Goal: Information Seeking & Learning: Learn about a topic

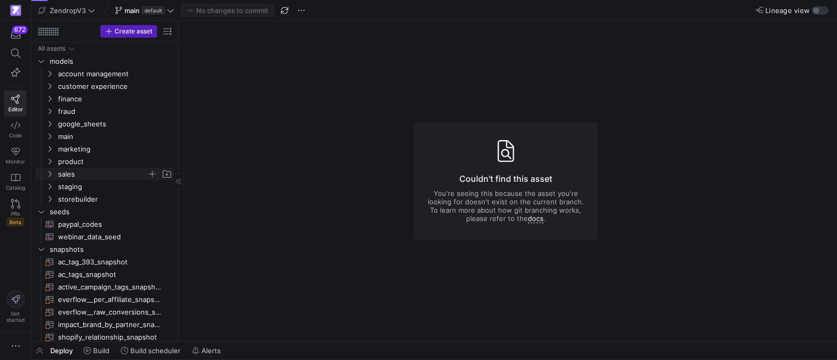
click at [47, 174] on icon "Press SPACE to select this row." at bounding box center [49, 174] width 7 height 6
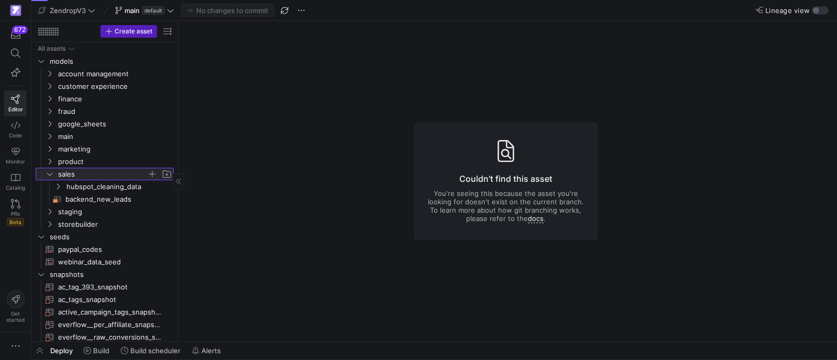
click at [51, 176] on icon at bounding box center [49, 174] width 7 height 6
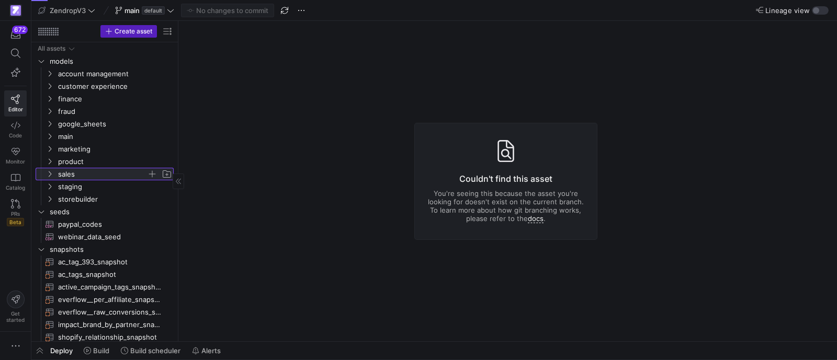
click at [50, 174] on icon at bounding box center [49, 174] width 7 height 6
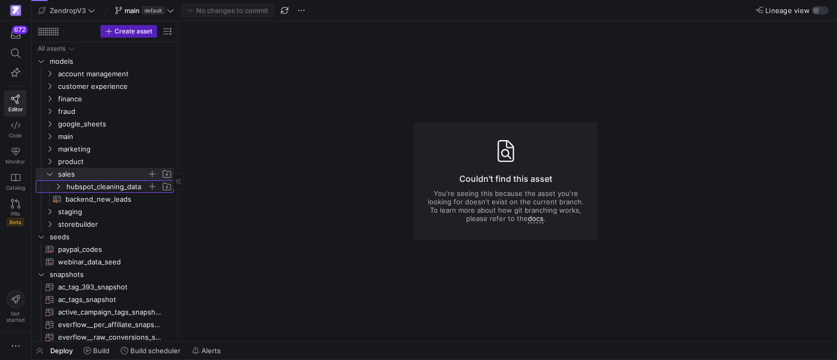
click at [56, 185] on icon "Press SPACE to select this row." at bounding box center [57, 187] width 7 height 6
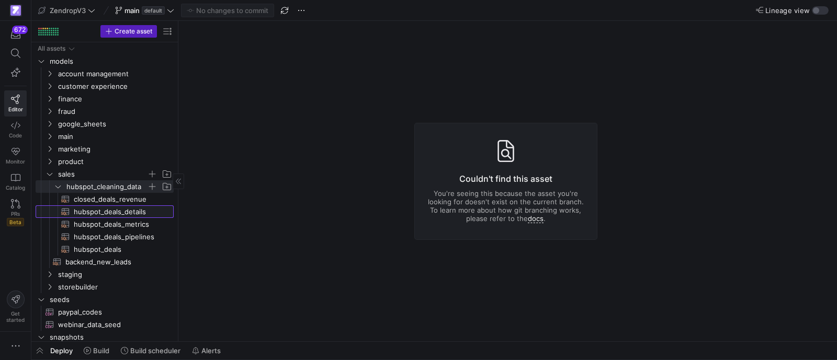
click at [119, 211] on span "hubspot_deals_details​​​​​​​​​​" at bounding box center [118, 212] width 88 height 12
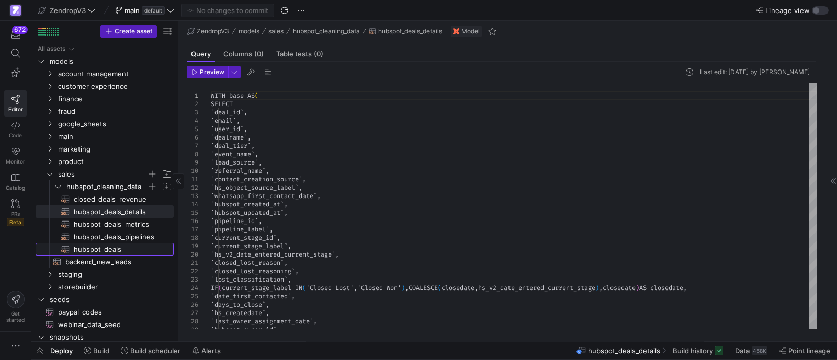
click at [132, 249] on span "hubspot_deals​​​​​​​​​​" at bounding box center [118, 250] width 88 height 12
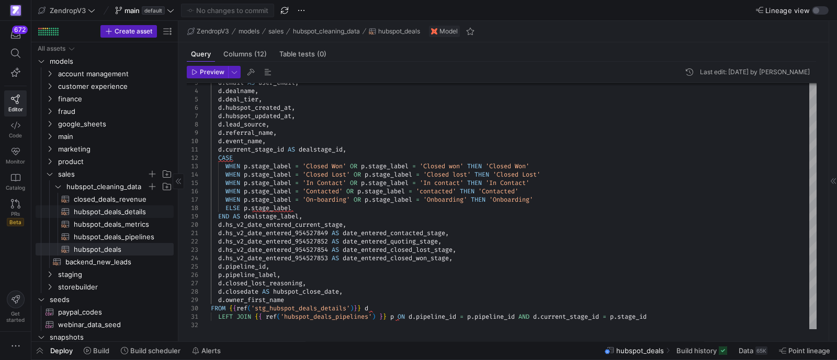
click at [116, 212] on span "hubspot_deals_details​​​​​​​​​​" at bounding box center [118, 212] width 88 height 12
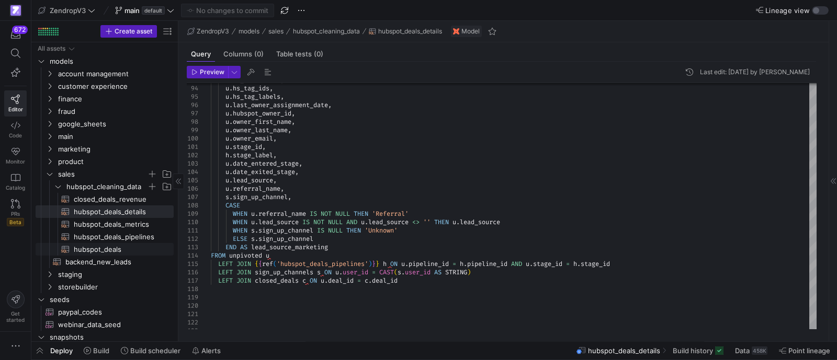
click at [107, 249] on span "hubspot_deals​​​​​​​​​​" at bounding box center [118, 250] width 88 height 12
type textarea "SELECT [DOMAIN_NAME]_id, [DOMAIN_NAME]_id, [DOMAIN_NAME] AS user_email, d.dealn…"
